Goal: Task Accomplishment & Management: Manage account settings

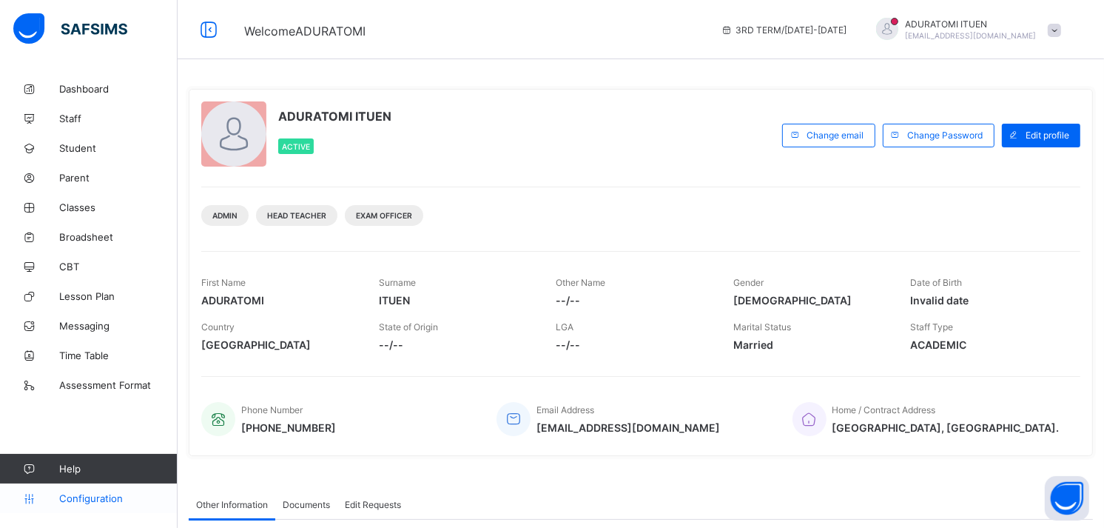
click at [86, 490] on link "Configuration" at bounding box center [88, 498] width 177 height 30
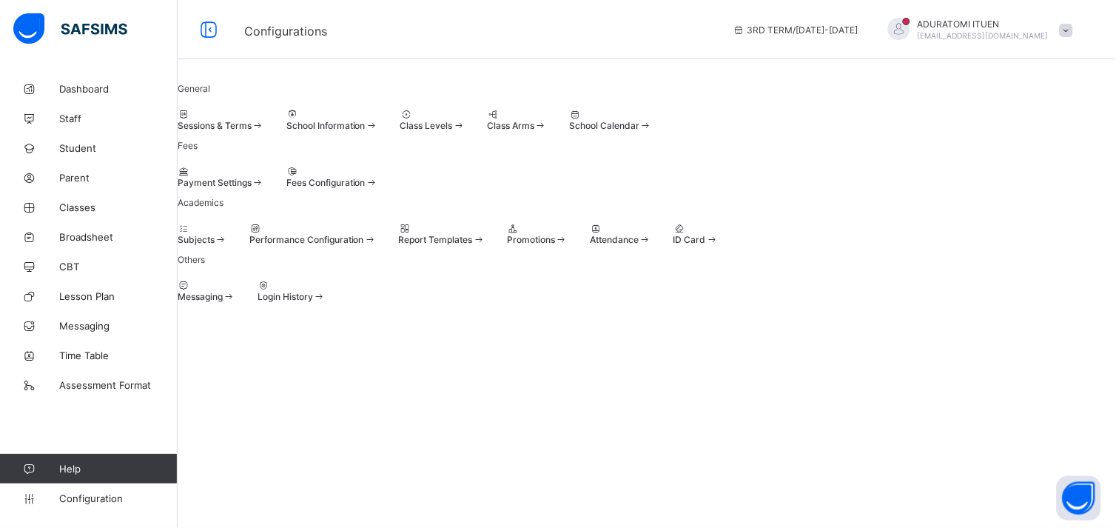
click at [252, 131] on span "Sessions & Terms" at bounding box center [215, 125] width 74 height 11
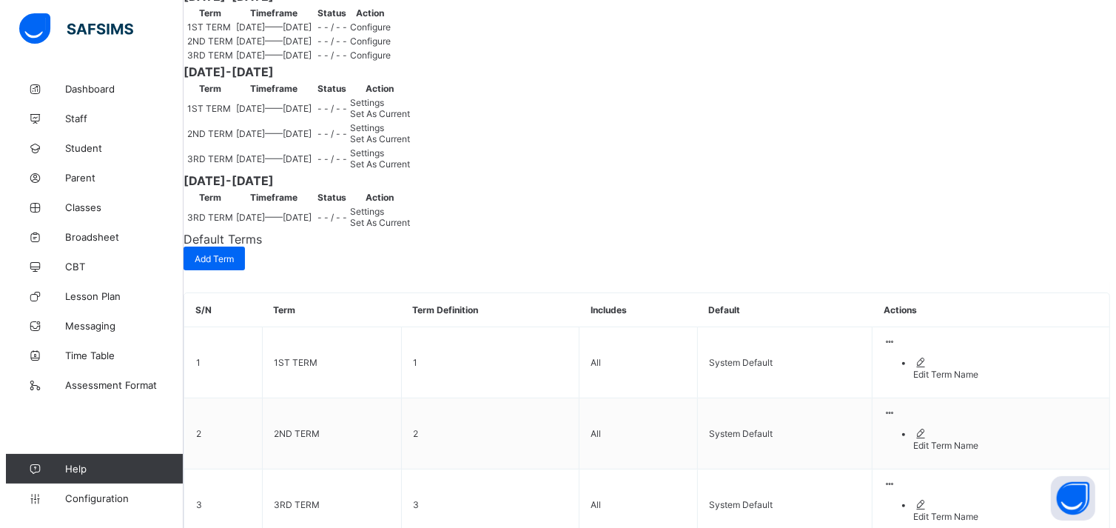
scroll to position [286, 0]
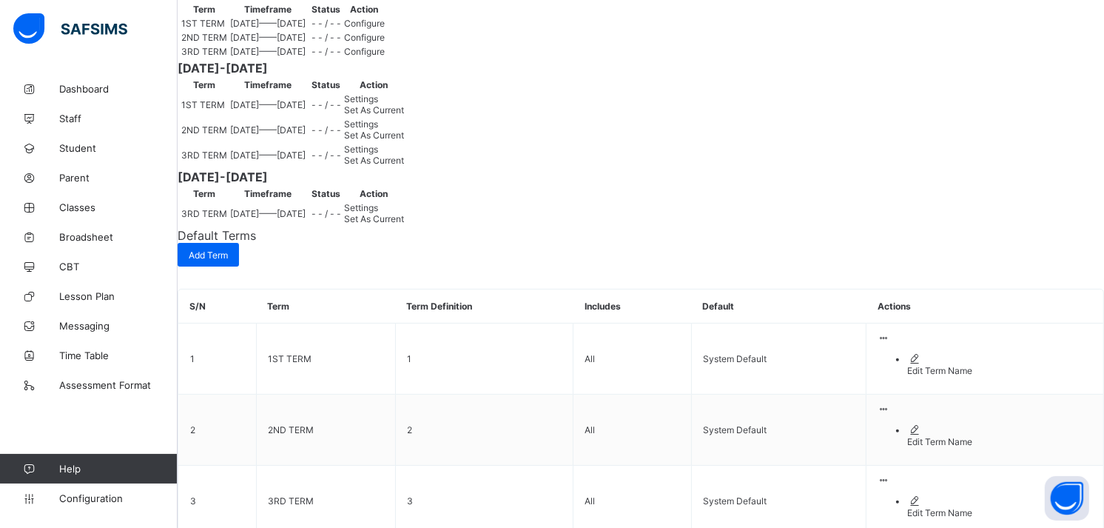
click at [385, 29] on span "Configure" at bounding box center [364, 23] width 41 height 11
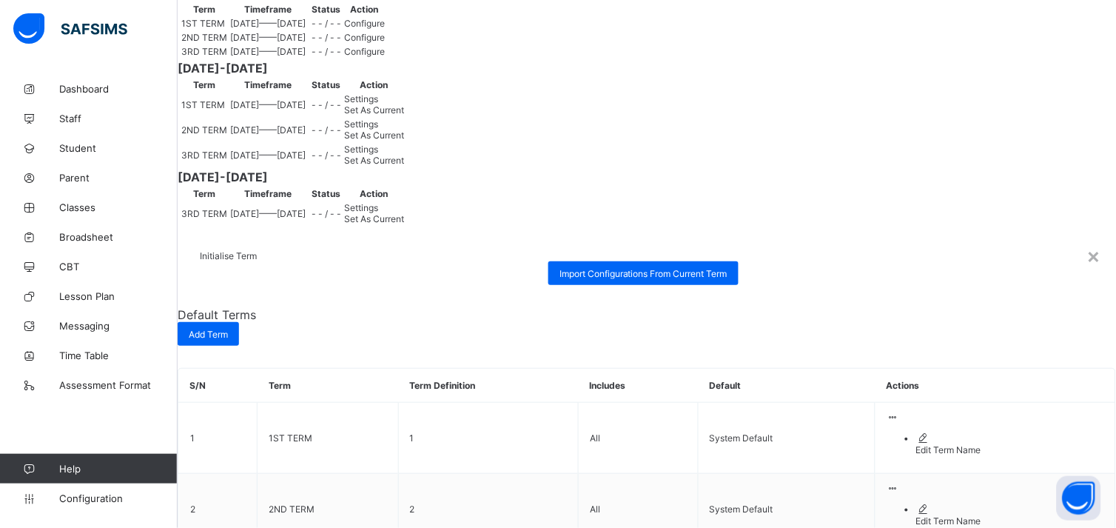
click at [922, 261] on div at bounding box center [647, 261] width 894 height 0
click at [582, 279] on span "Import Configurations From Current Term" at bounding box center [643, 273] width 168 height 11
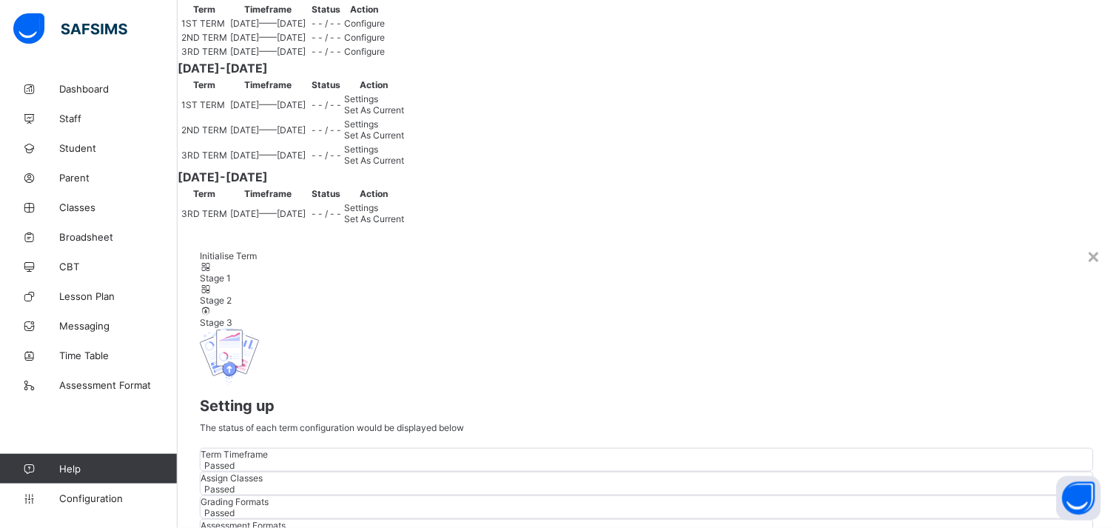
scroll to position [334, 0]
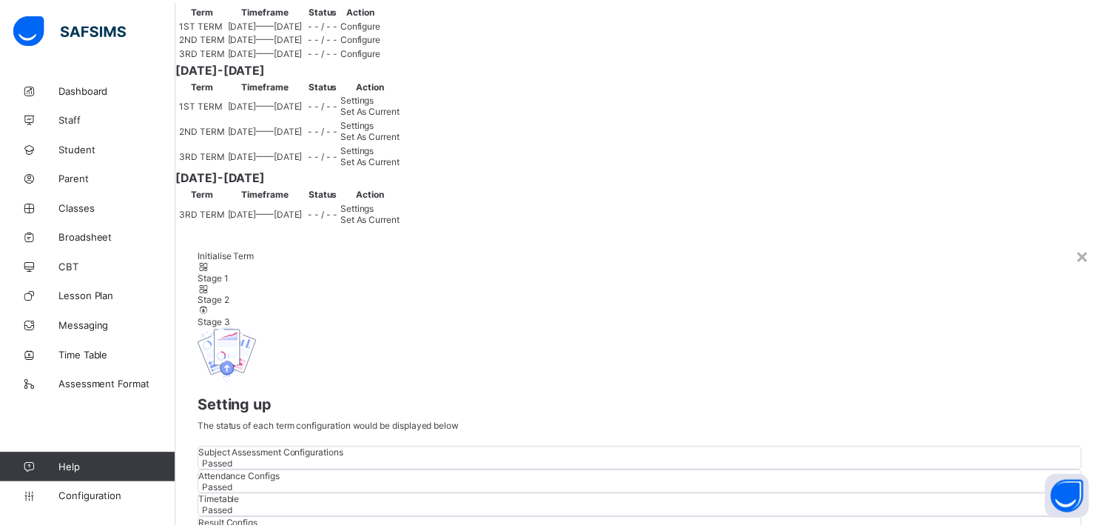
scroll to position [0, 0]
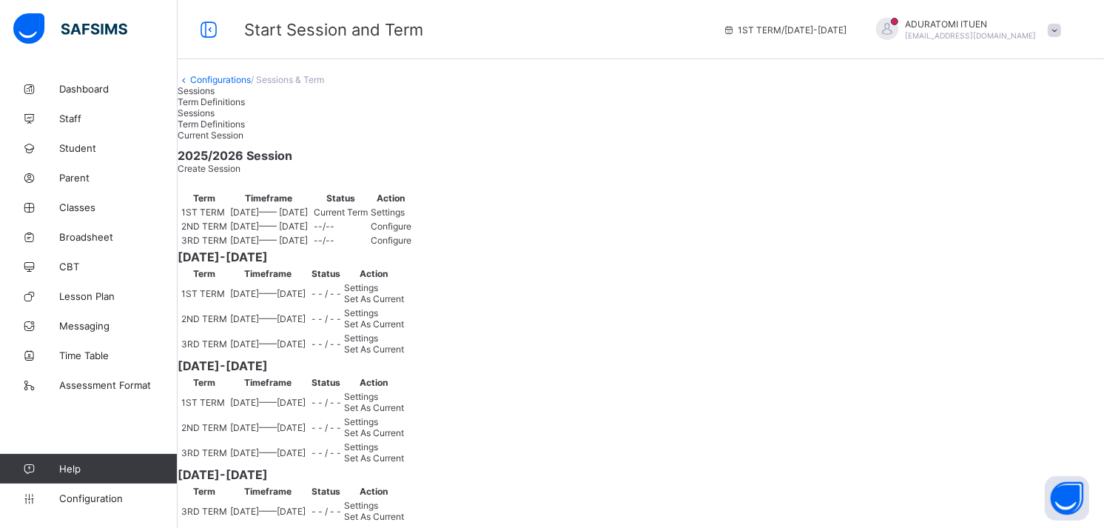
click at [405, 218] on span "Settings" at bounding box center [388, 211] width 34 height 11
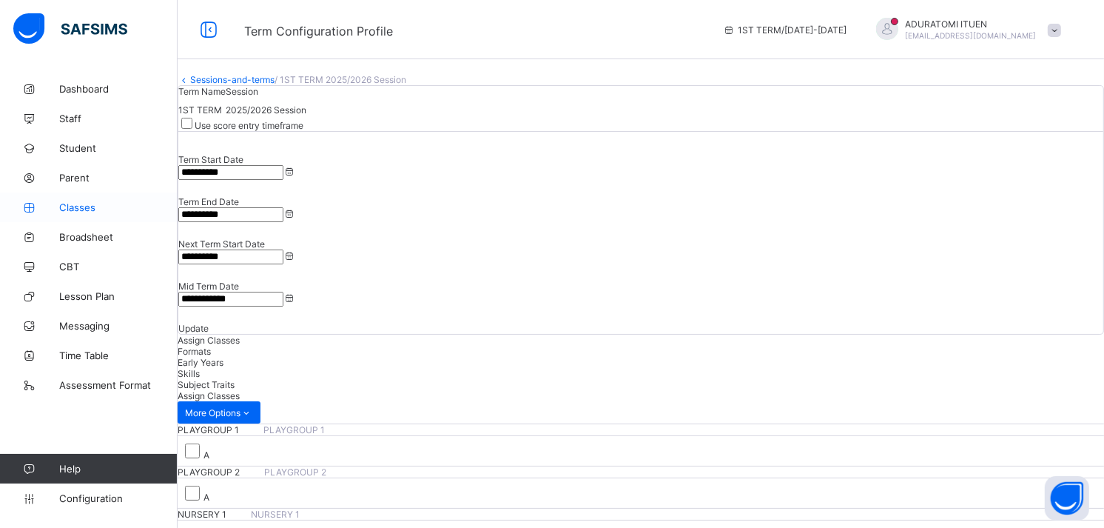
click at [84, 206] on span "Classes" at bounding box center [118, 207] width 118 height 12
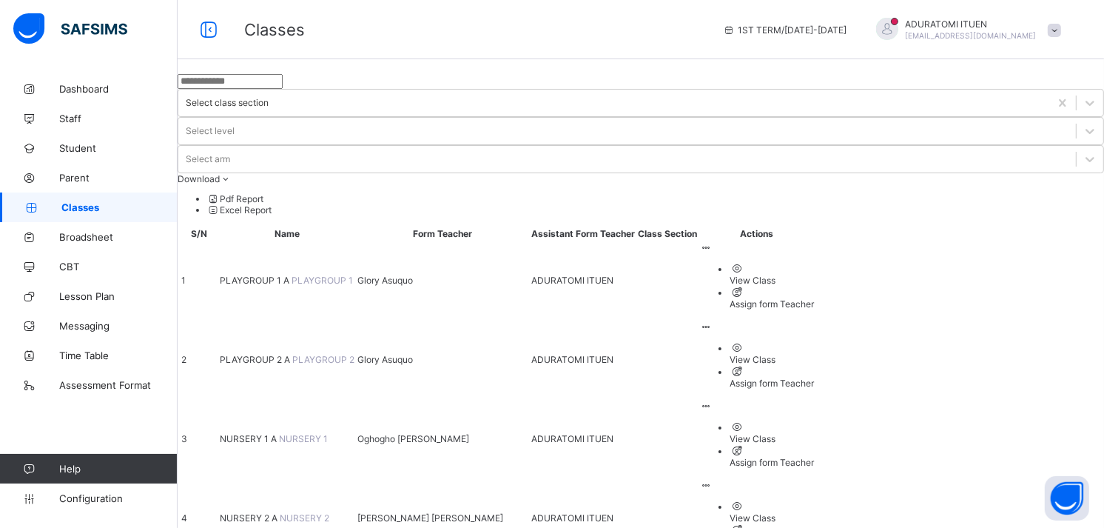
click at [285, 275] on span "PLAYGROUP 1 A" at bounding box center [256, 280] width 72 height 11
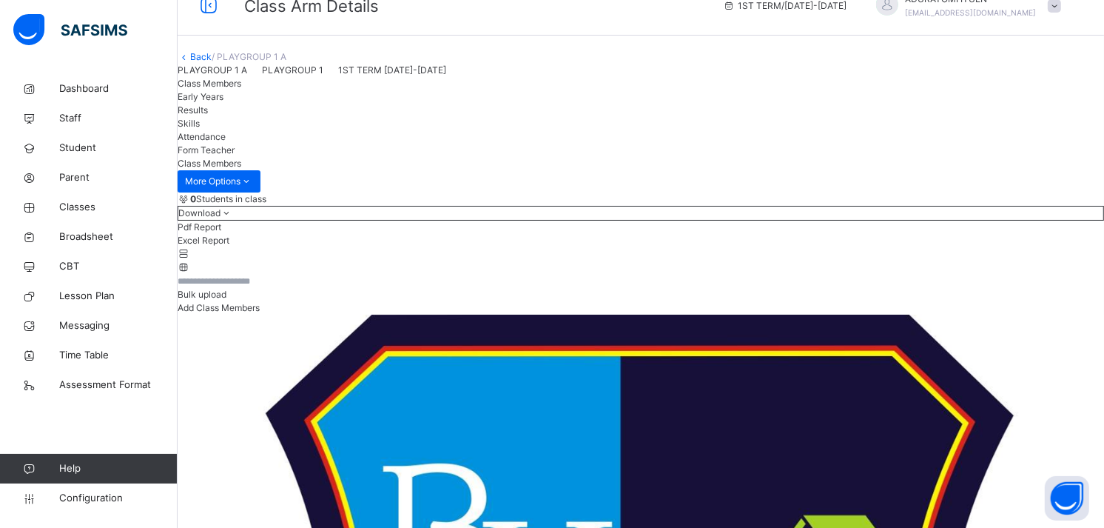
scroll to position [22, 0]
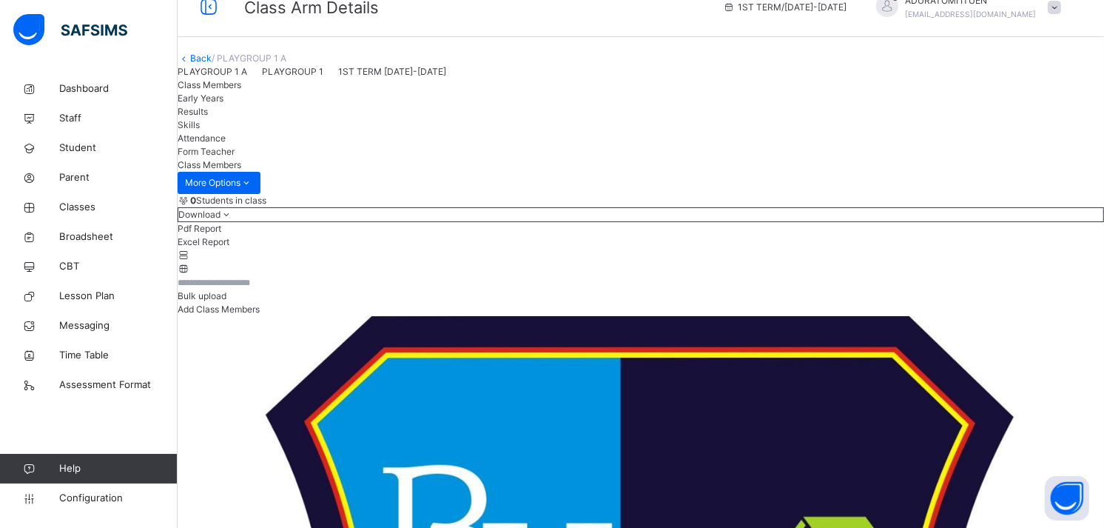
click at [212, 64] on link "Back" at bounding box center [200, 58] width 21 height 11
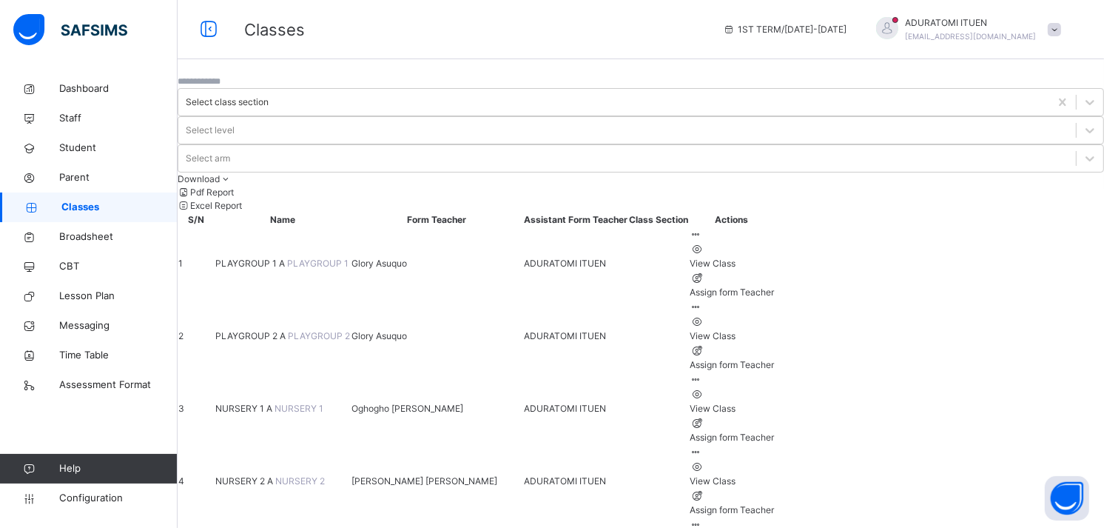
click at [288, 330] on span "PLAYGROUP 2 A" at bounding box center [251, 335] width 73 height 11
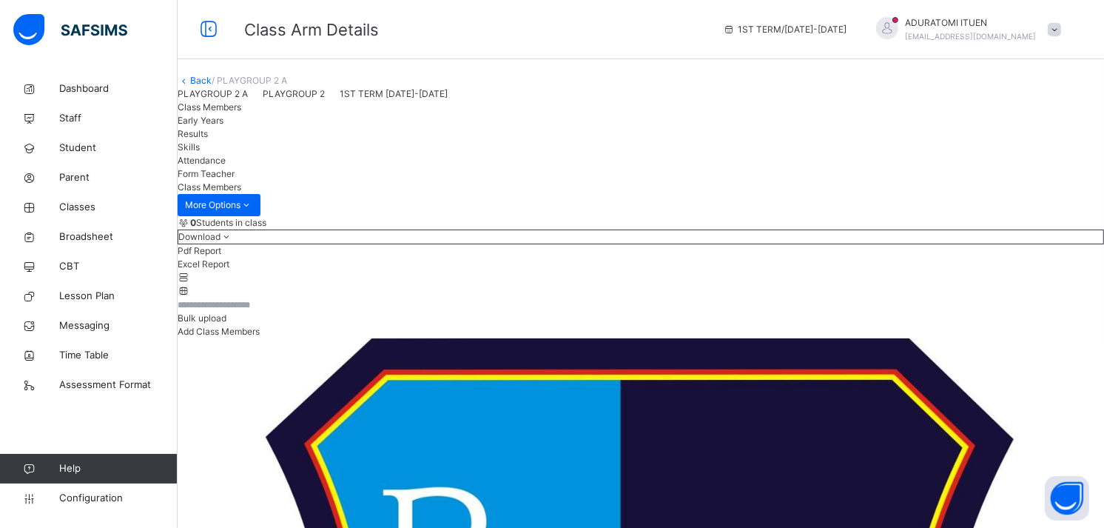
click at [212, 86] on link "Back" at bounding box center [200, 80] width 21 height 11
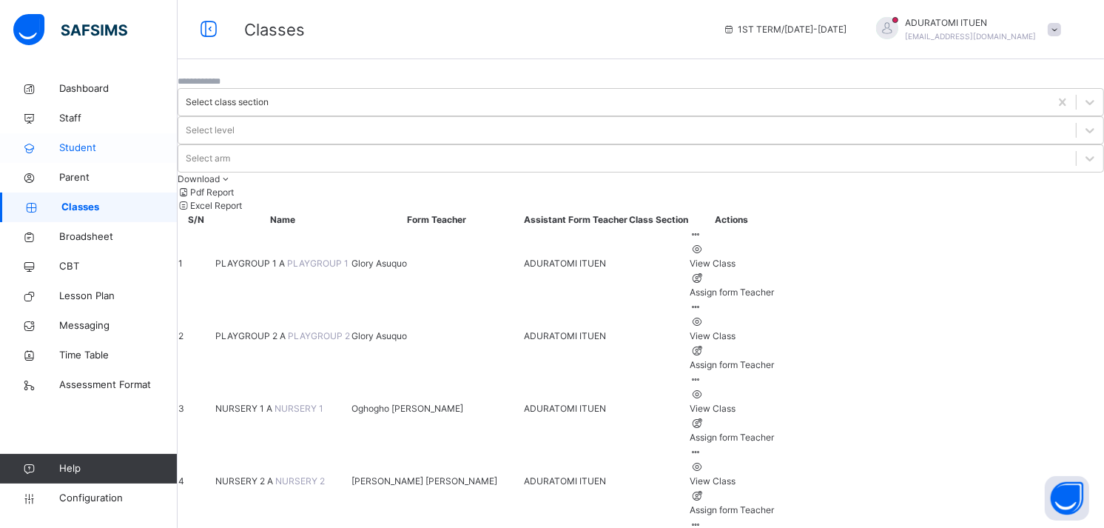
click at [78, 151] on span "Student" at bounding box center [118, 148] width 118 height 15
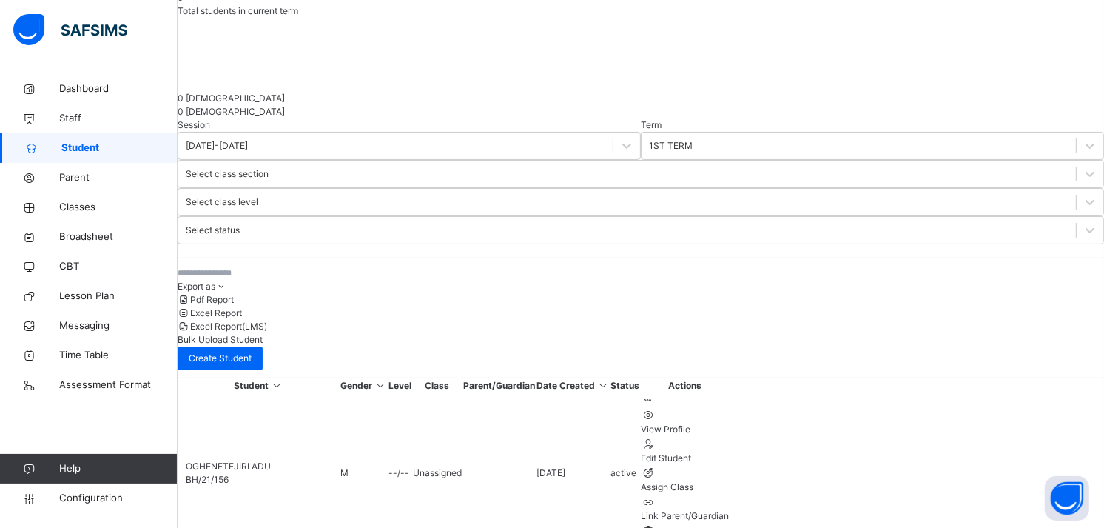
scroll to position [233, 0]
click at [730, 479] on div "Assign Class" at bounding box center [686, 485] width 88 height 13
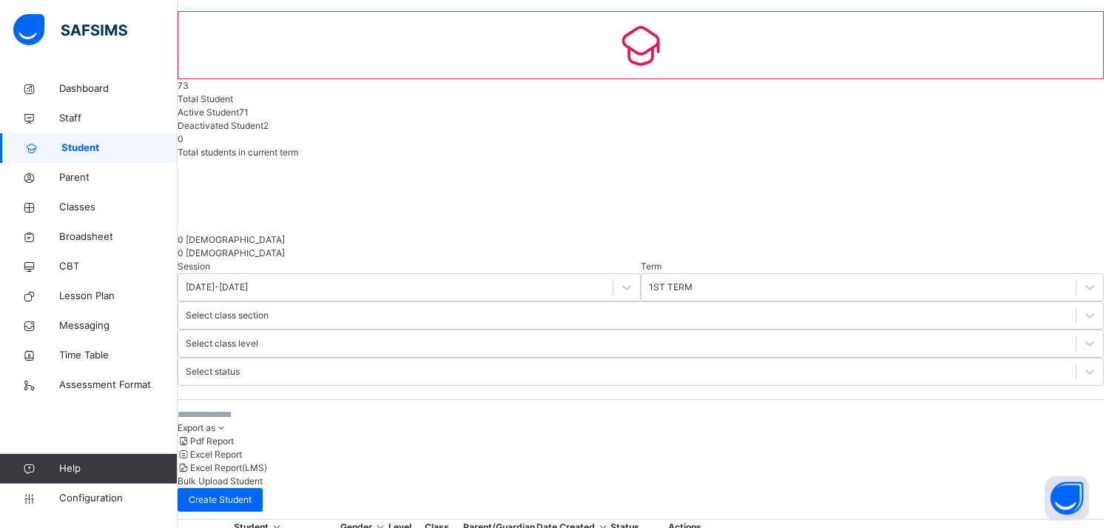
scroll to position [53, 0]
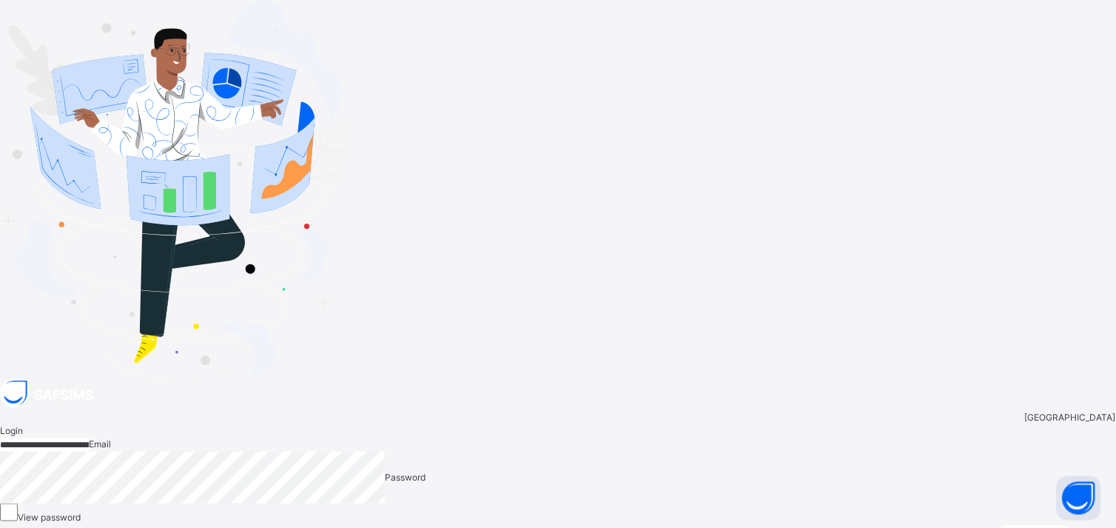
click at [1080, 525] on span "Login" at bounding box center [1091, 530] width 23 height 11
click at [554, 526] on div "Staff" at bounding box center [544, 532] width 20 height 13
